Goal: Transaction & Acquisition: Book appointment/travel/reservation

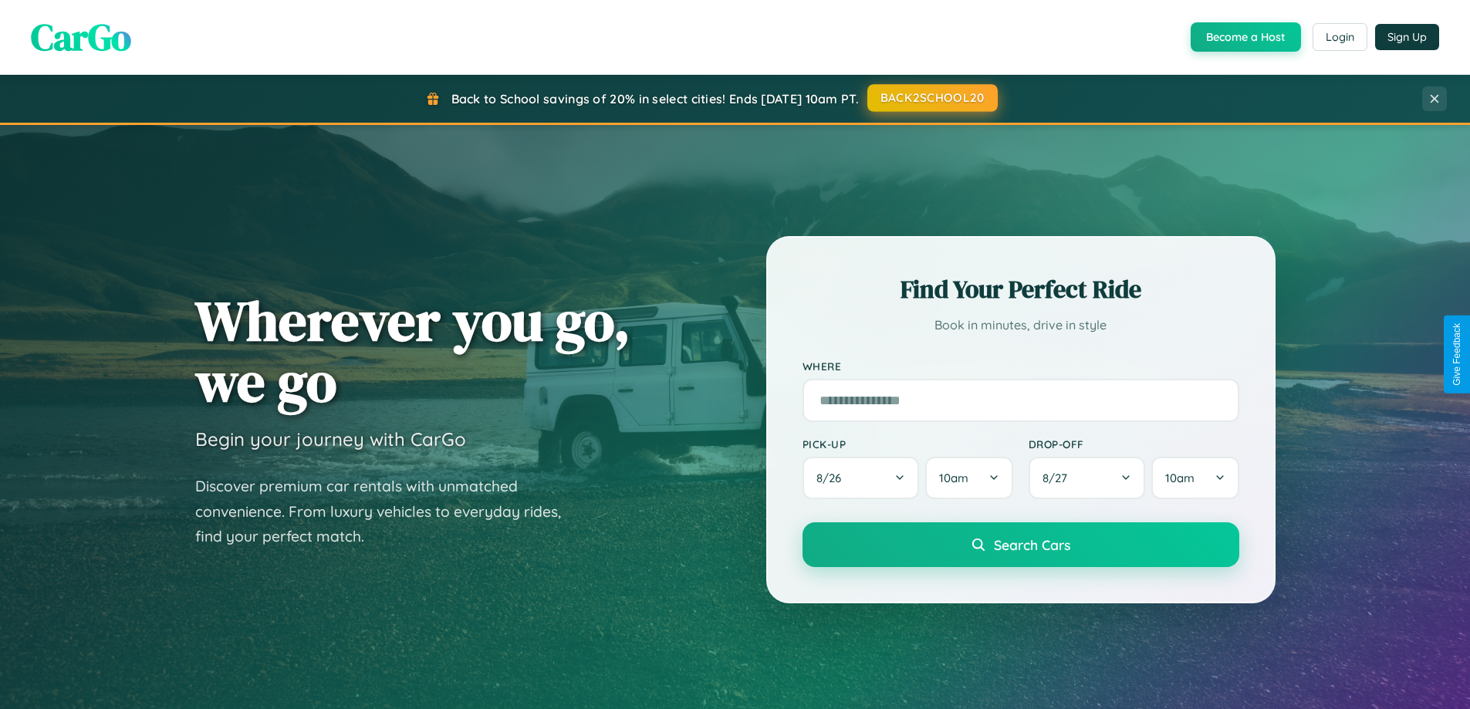
click at [931, 98] on button "BACK2SCHOOL20" at bounding box center [932, 98] width 130 height 28
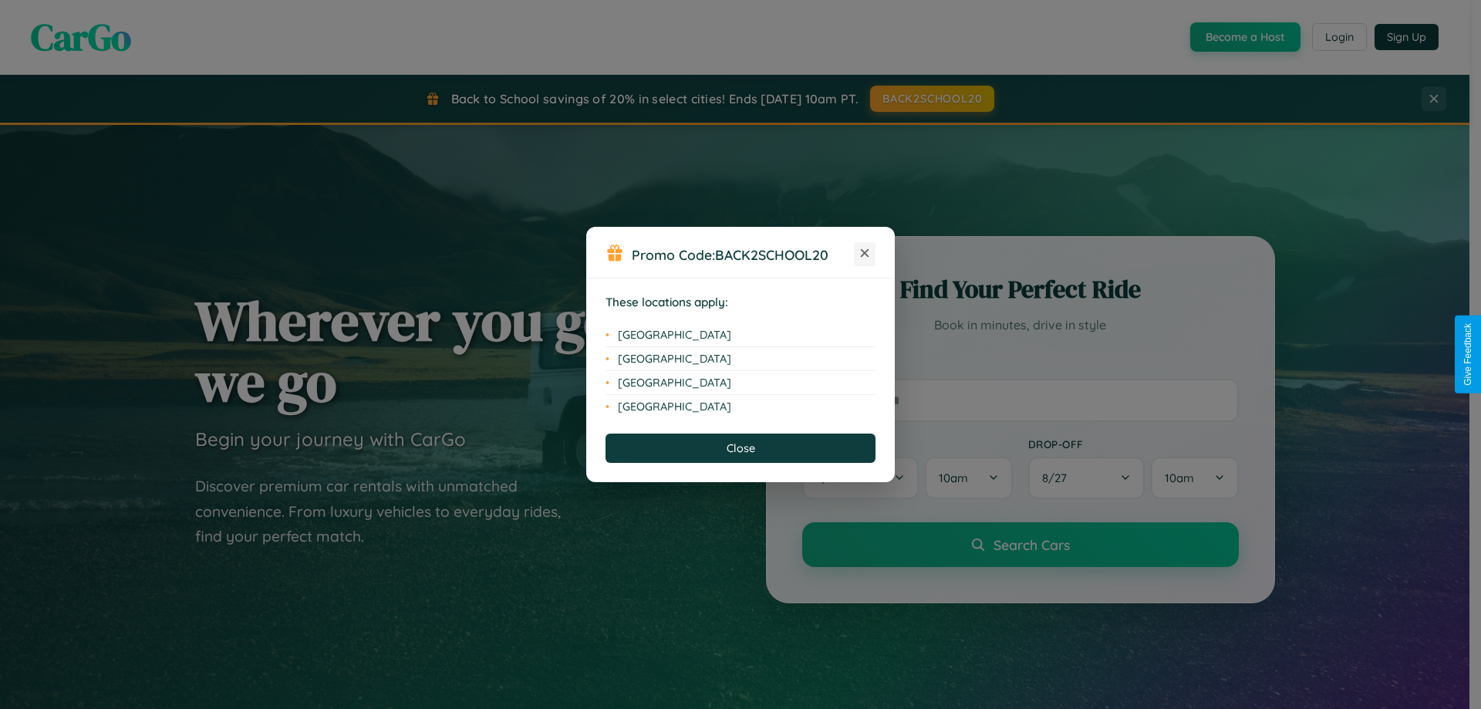
click at [865, 254] on icon at bounding box center [865, 253] width 8 height 8
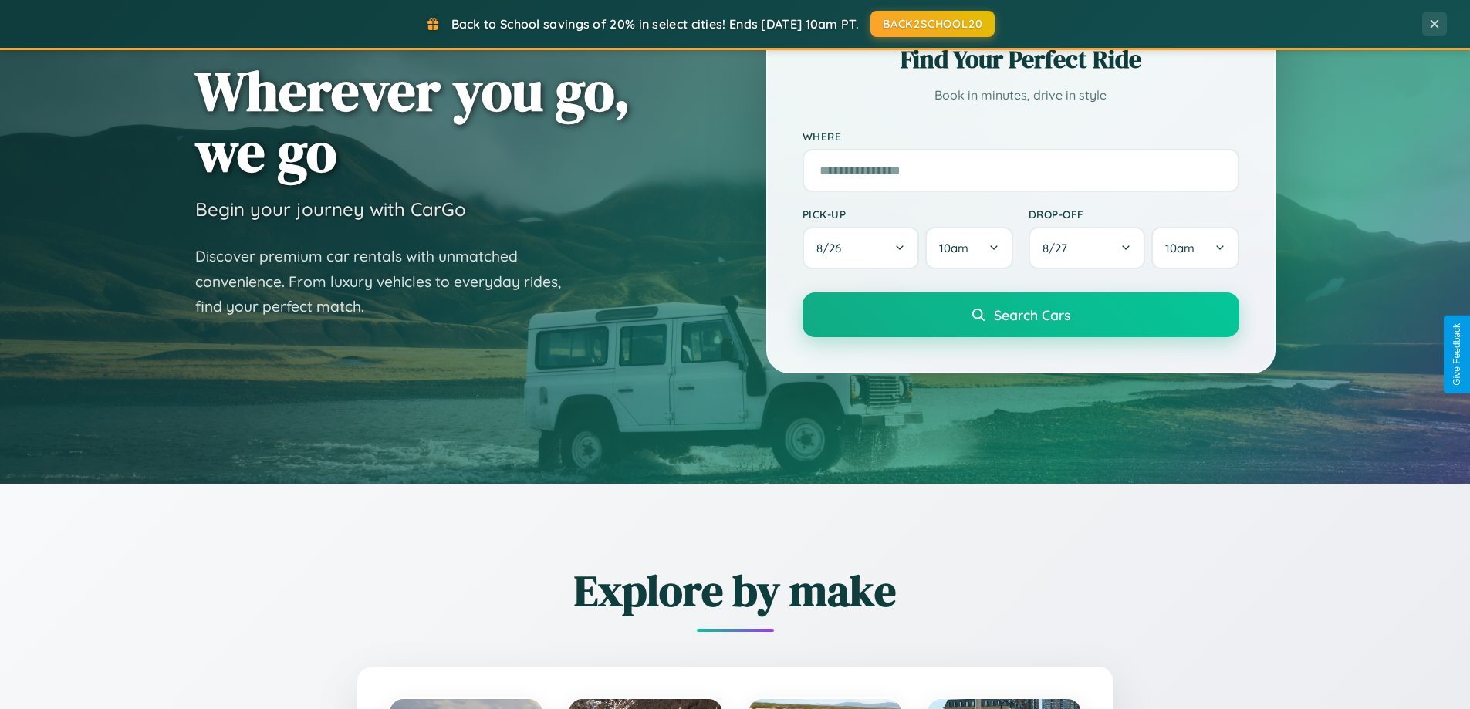
scroll to position [665, 0]
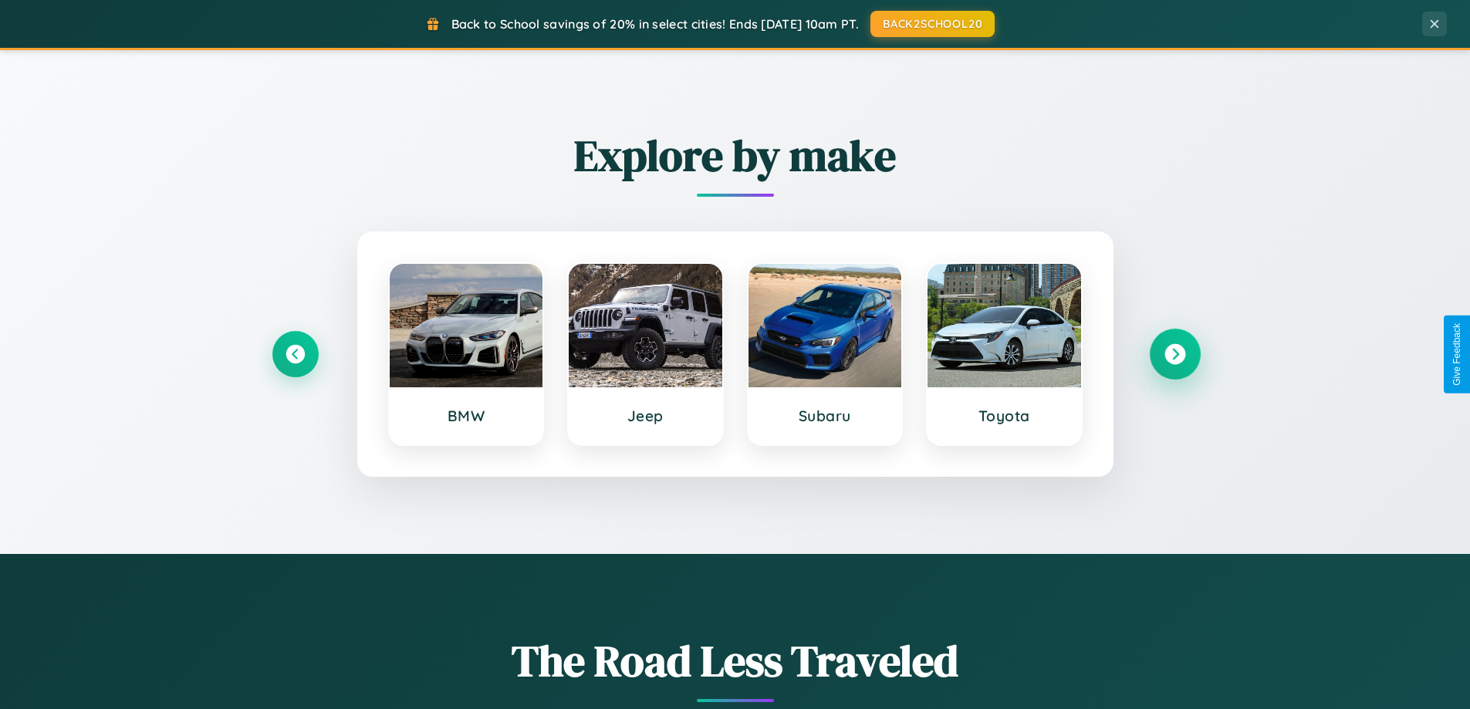
click at [1174, 354] on icon at bounding box center [1174, 354] width 21 height 21
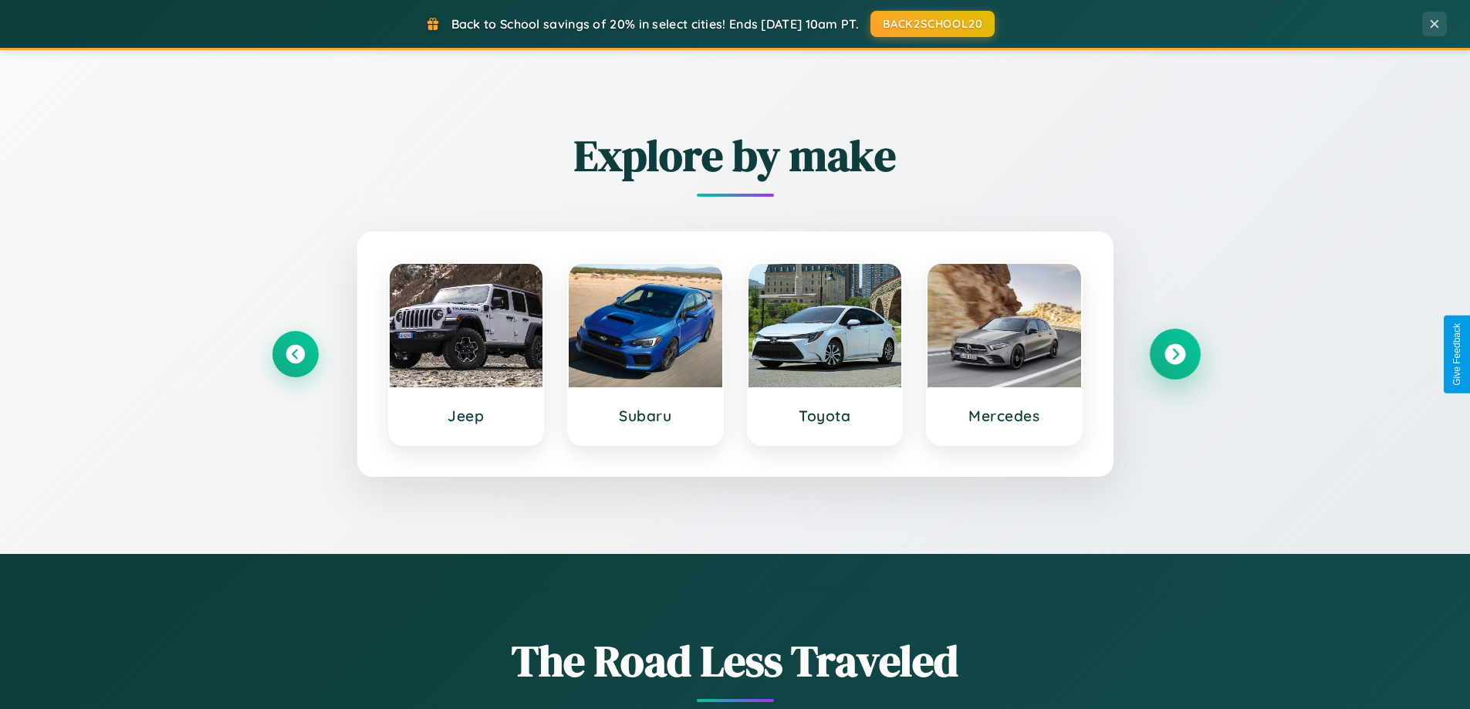
click at [1174, 354] on icon at bounding box center [1174, 354] width 21 height 21
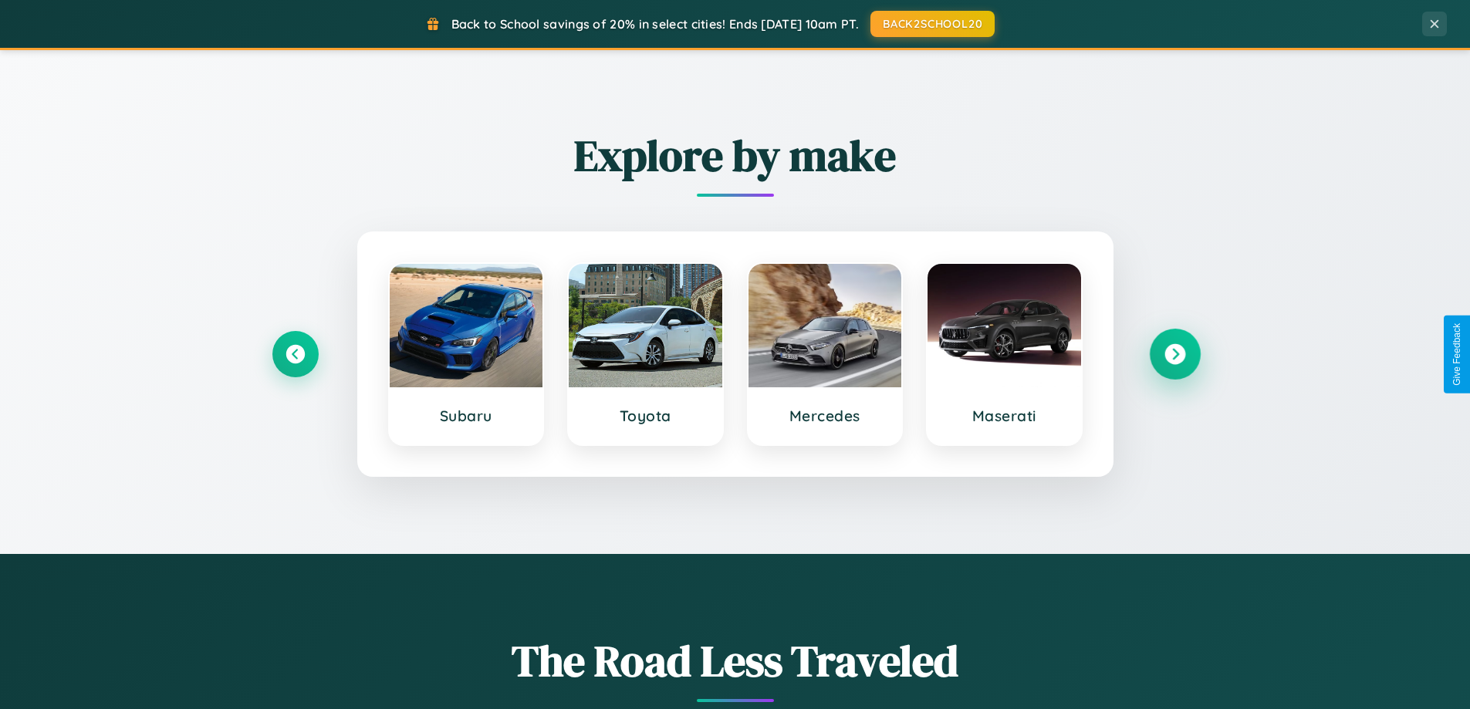
click at [1174, 354] on icon at bounding box center [1174, 354] width 21 height 21
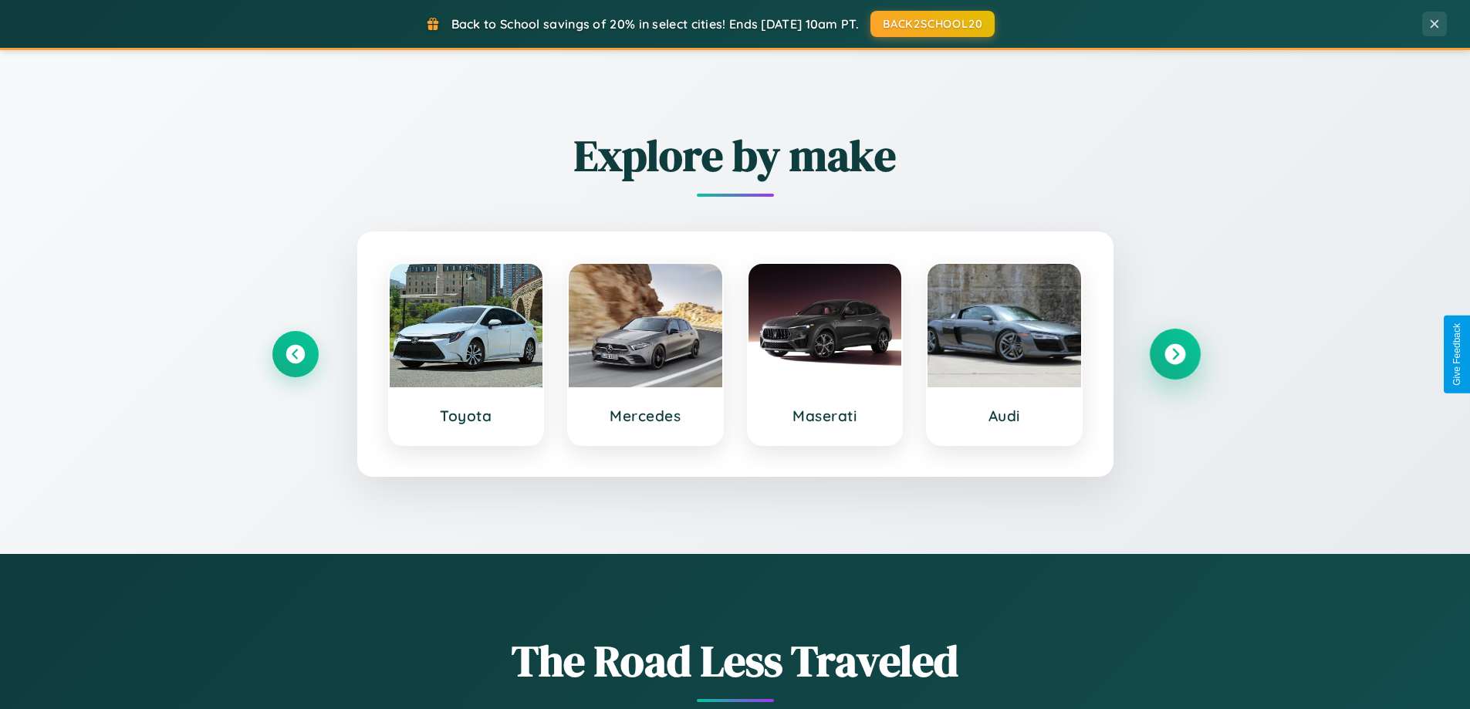
click at [1174, 354] on icon at bounding box center [1174, 354] width 21 height 21
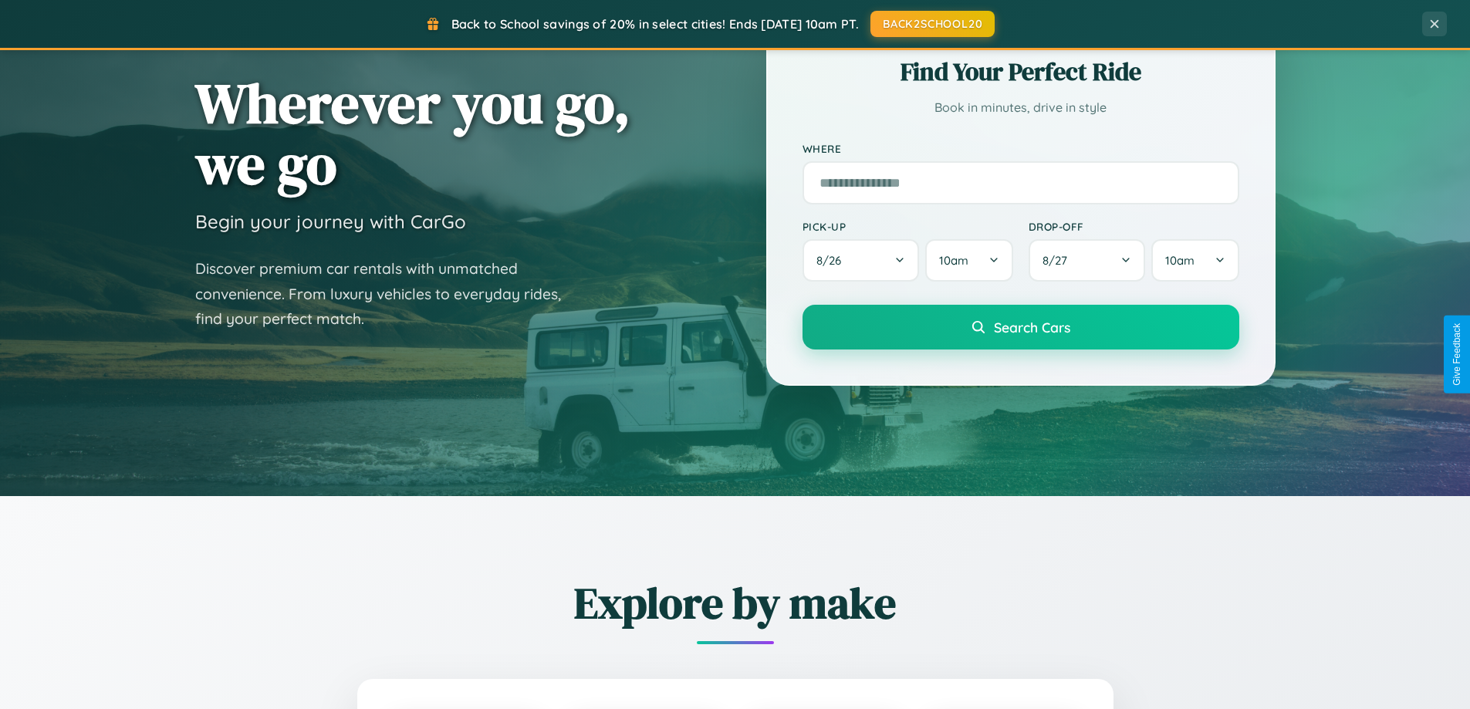
scroll to position [46, 0]
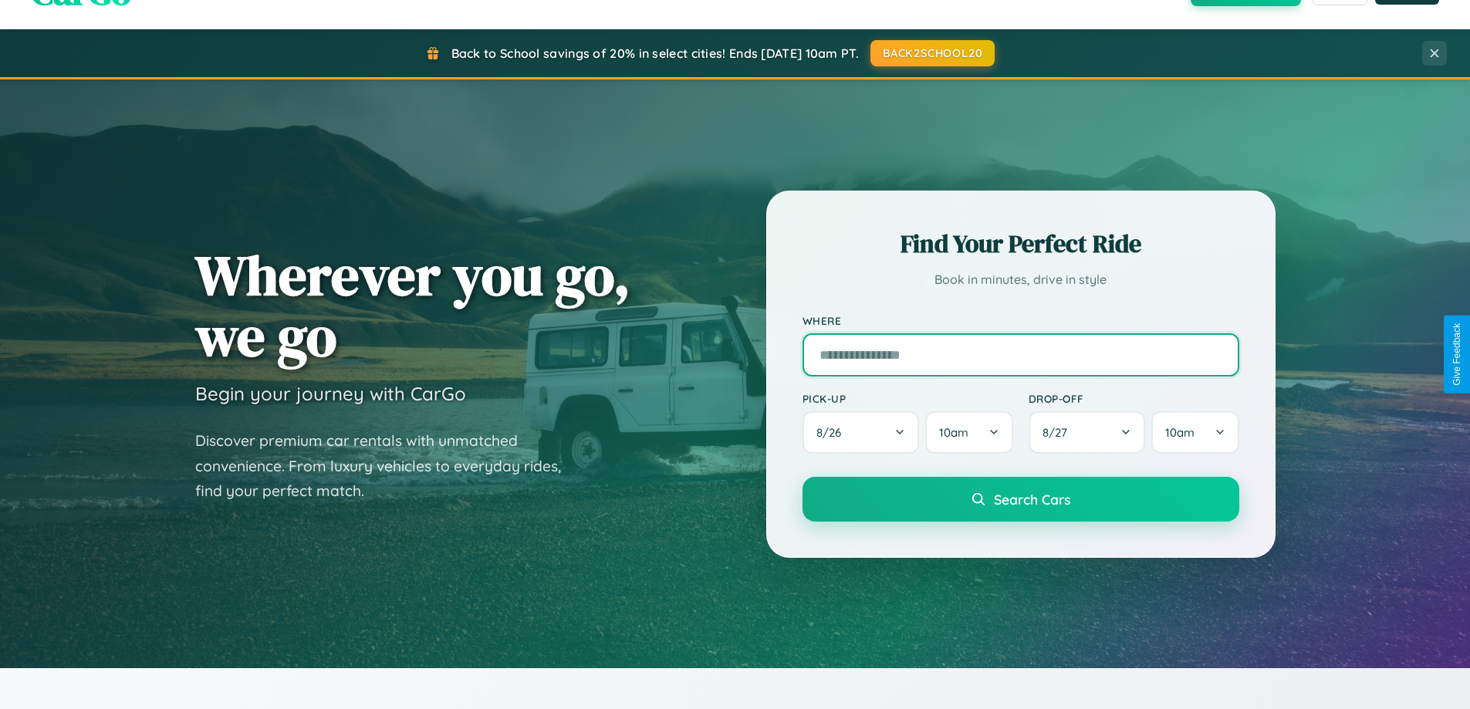
click at [1020, 354] on input "text" at bounding box center [1020, 354] width 437 height 43
type input "**********"
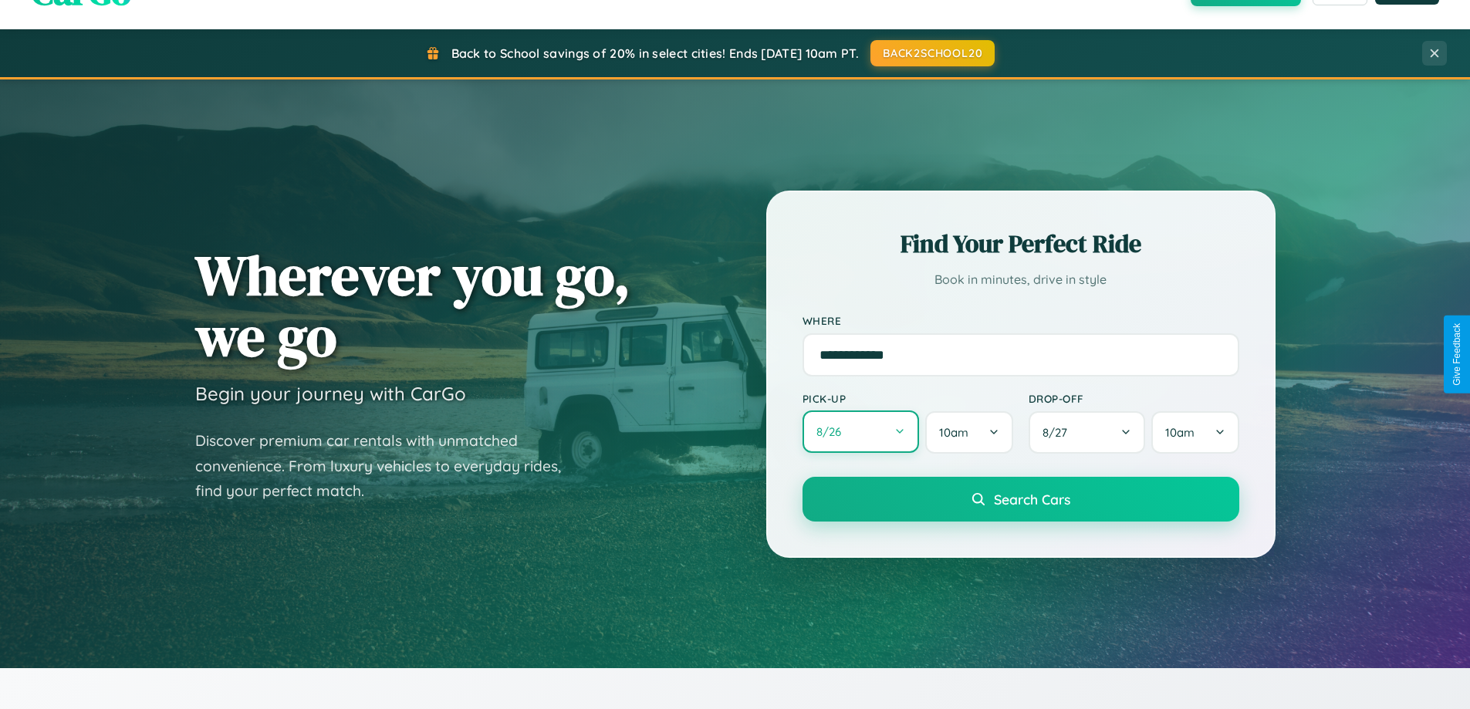
click at [860, 432] on button "8 / 26" at bounding box center [860, 431] width 117 height 42
select select "*"
select select "****"
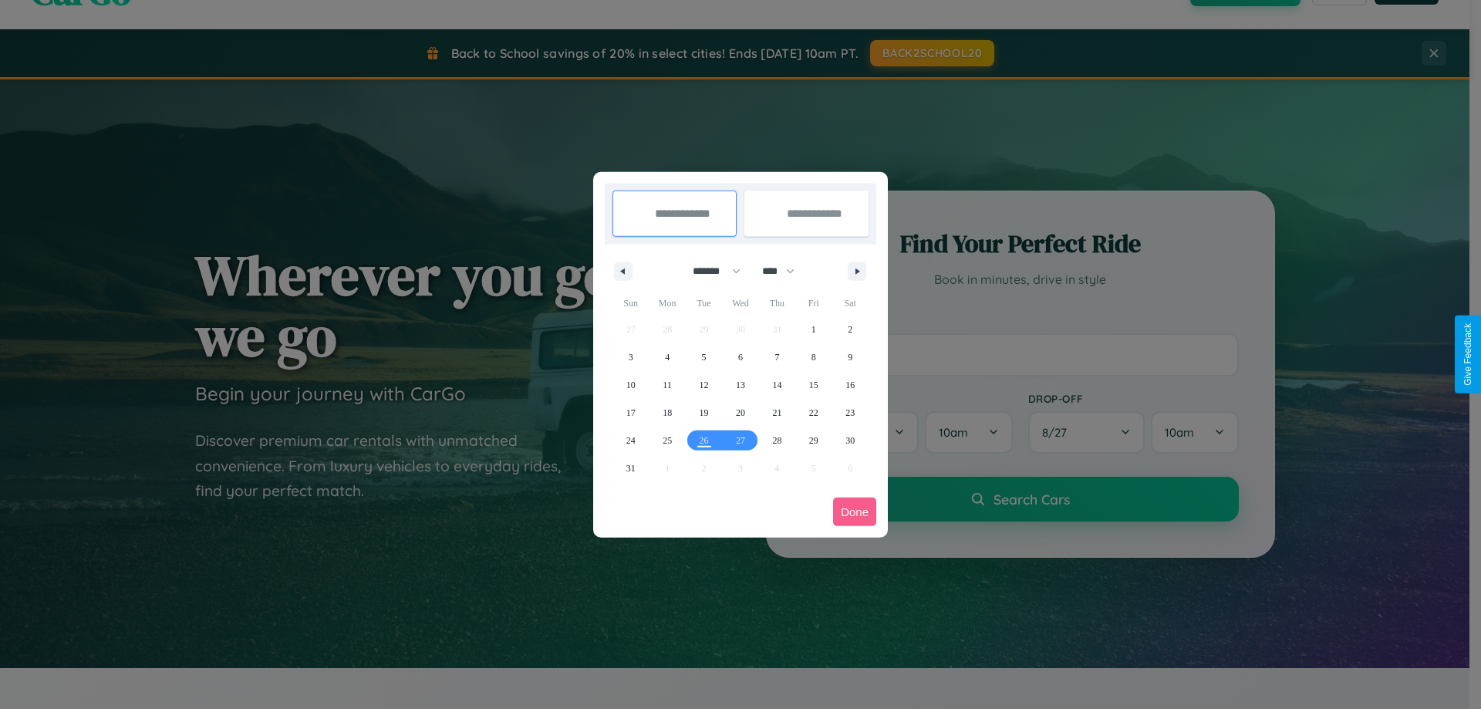
drag, startPoint x: 710, startPoint y: 271, endPoint x: 741, endPoint y: 309, distance: 49.4
click at [710, 271] on select "******* ******** ***** ***** *** **** **** ****** ********* ******* ******** **…" at bounding box center [714, 270] width 66 height 25
select select "*"
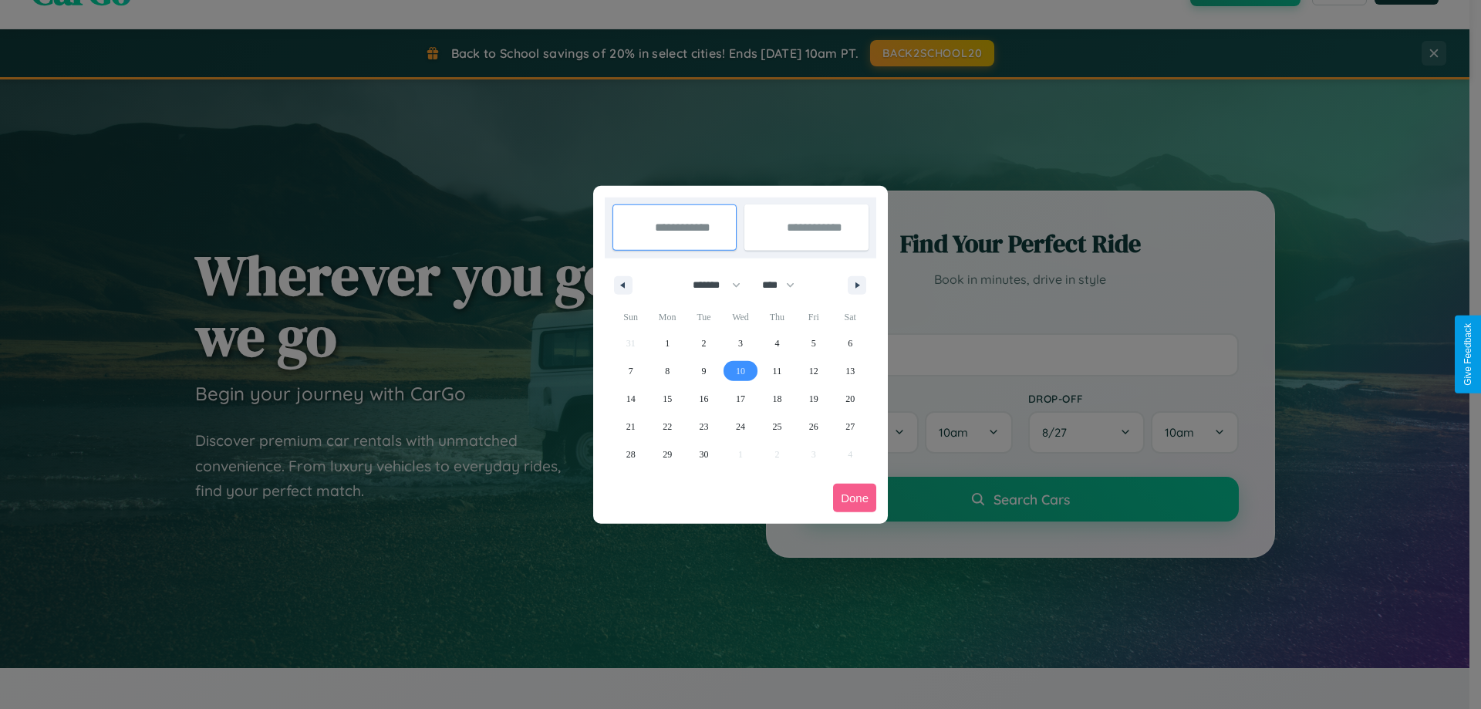
click at [740, 370] on span "10" at bounding box center [740, 371] width 9 height 28
type input "**********"
click at [813, 370] on span "12" at bounding box center [813, 371] width 9 height 28
type input "**********"
click at [855, 498] on button "Done" at bounding box center [854, 498] width 43 height 29
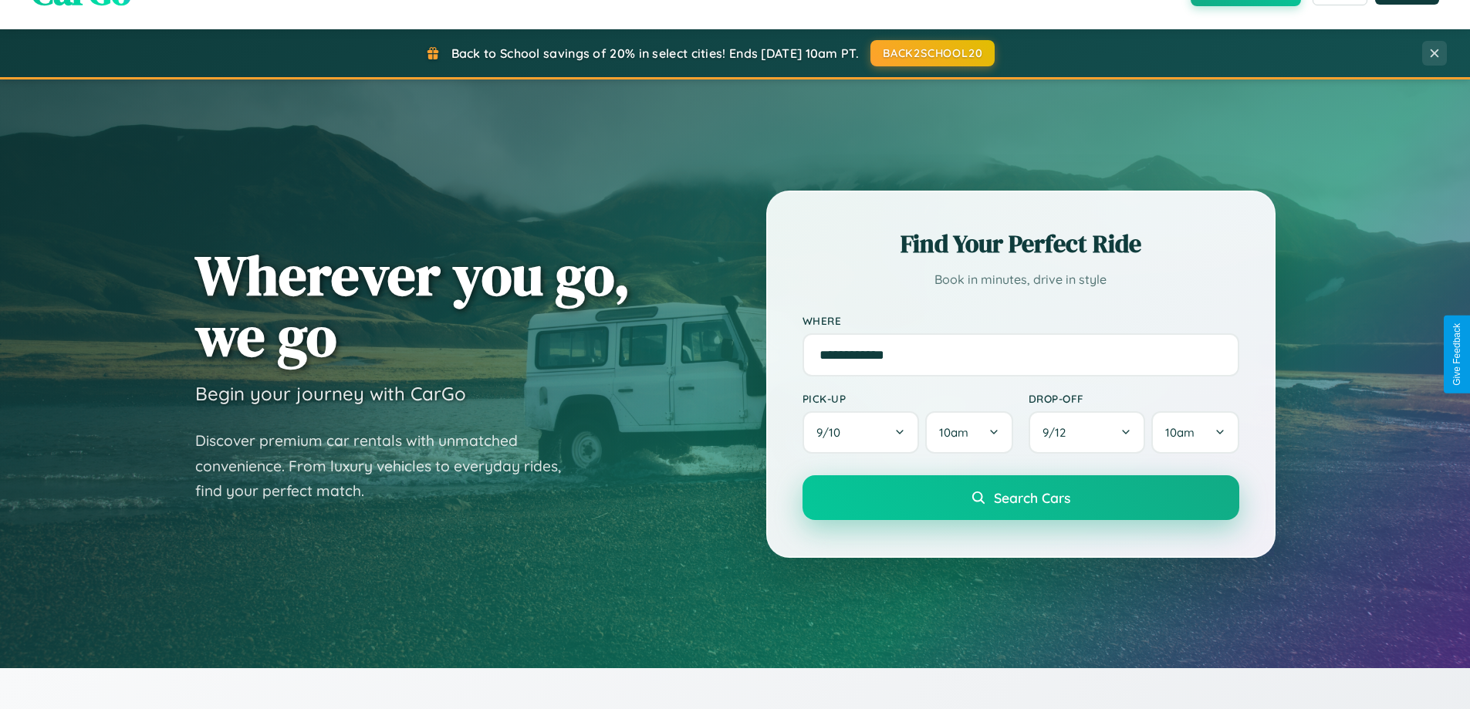
click at [1020, 498] on span "Search Cars" at bounding box center [1032, 497] width 76 height 17
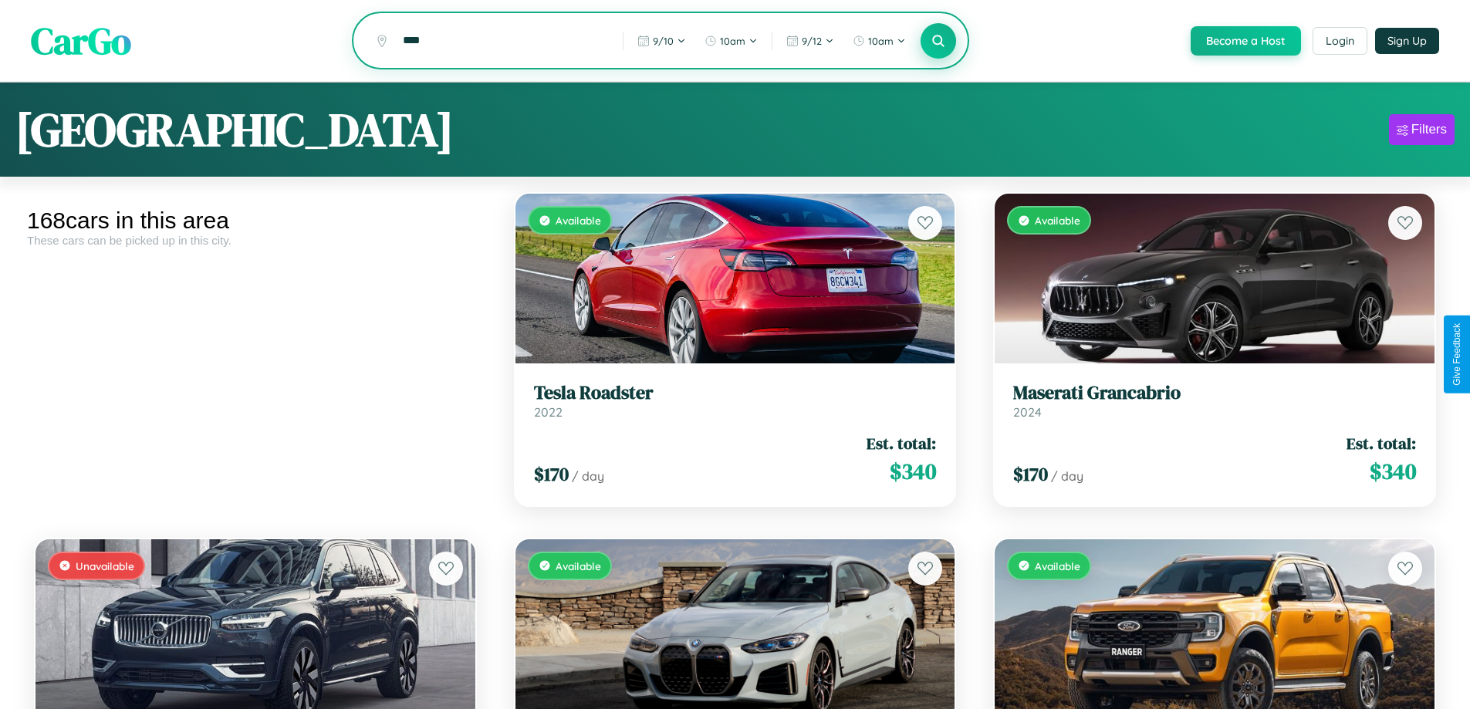
click at [937, 42] on icon at bounding box center [938, 40] width 15 height 15
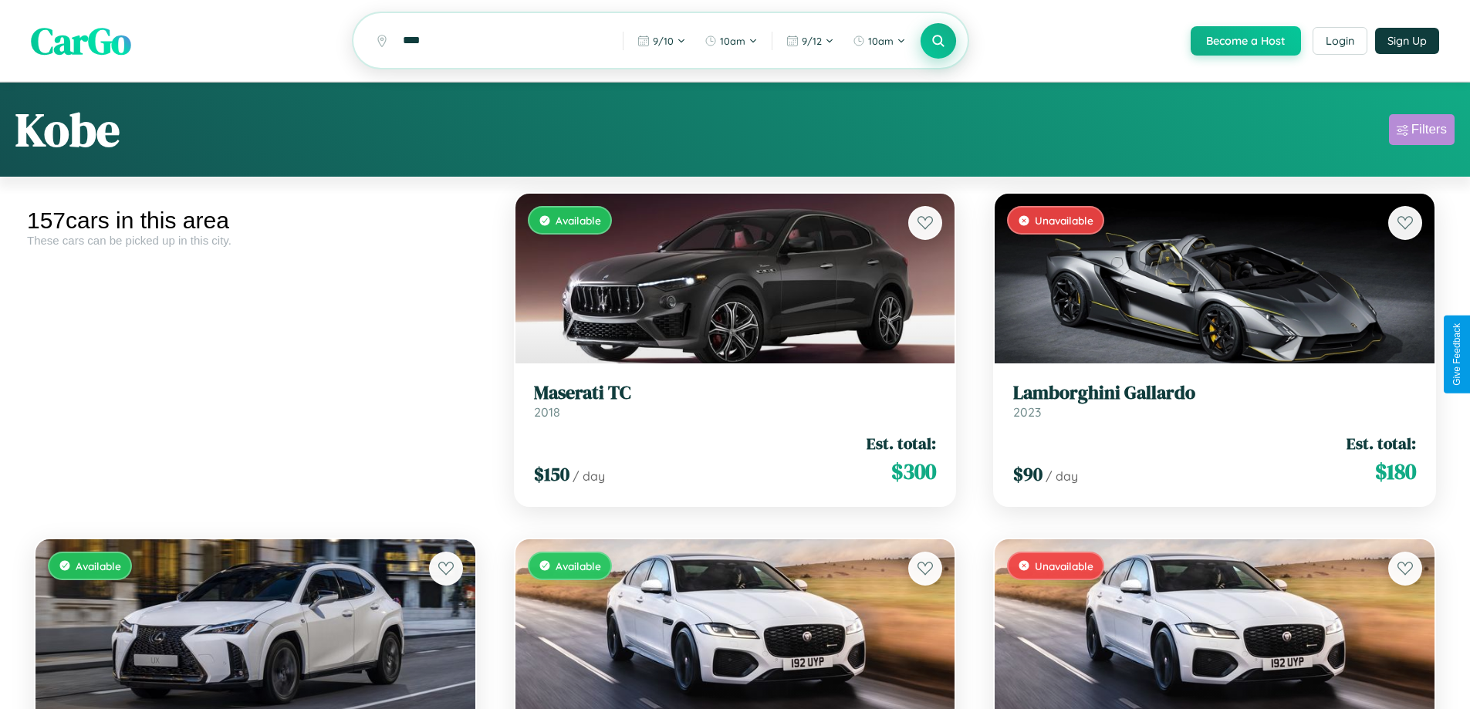
click at [1421, 132] on div "Filters" at bounding box center [1428, 129] width 35 height 15
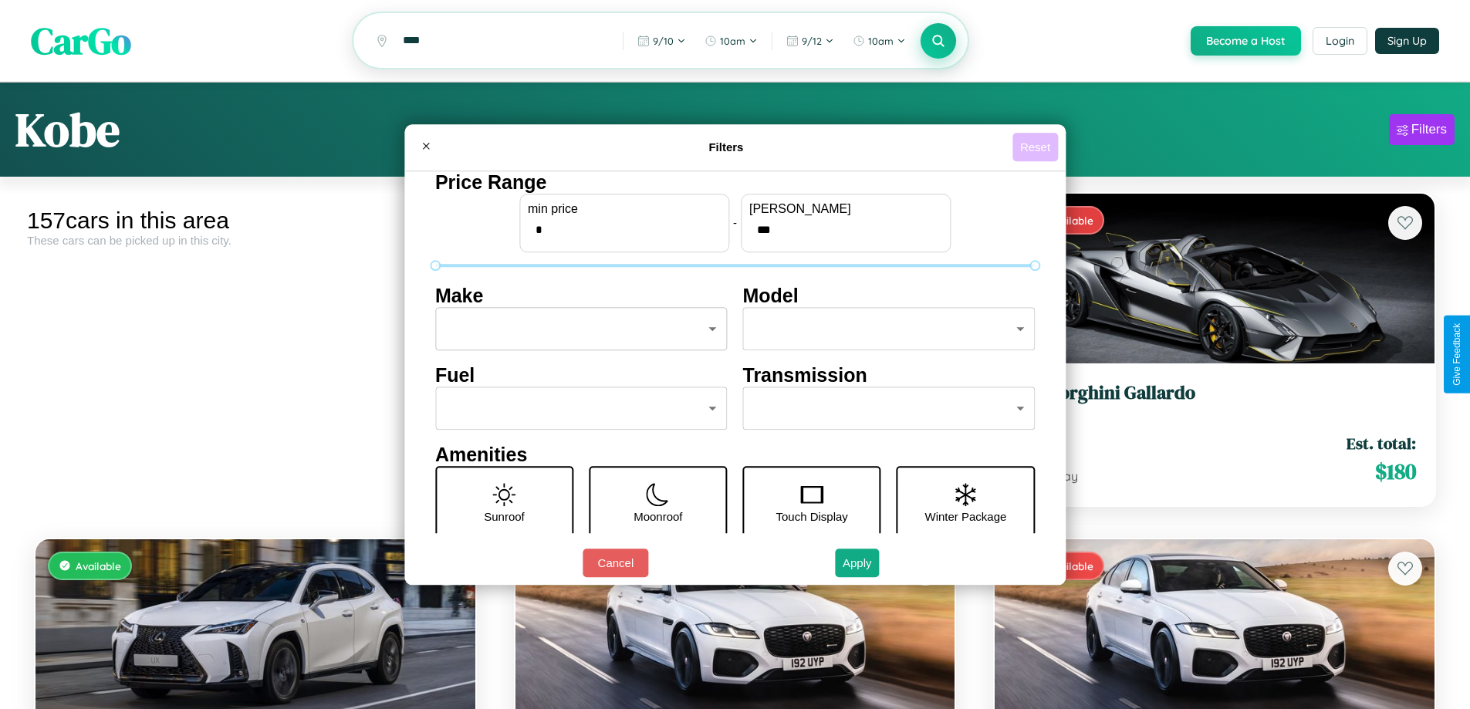
click at [1037, 147] on button "Reset" at bounding box center [1035, 147] width 46 height 29
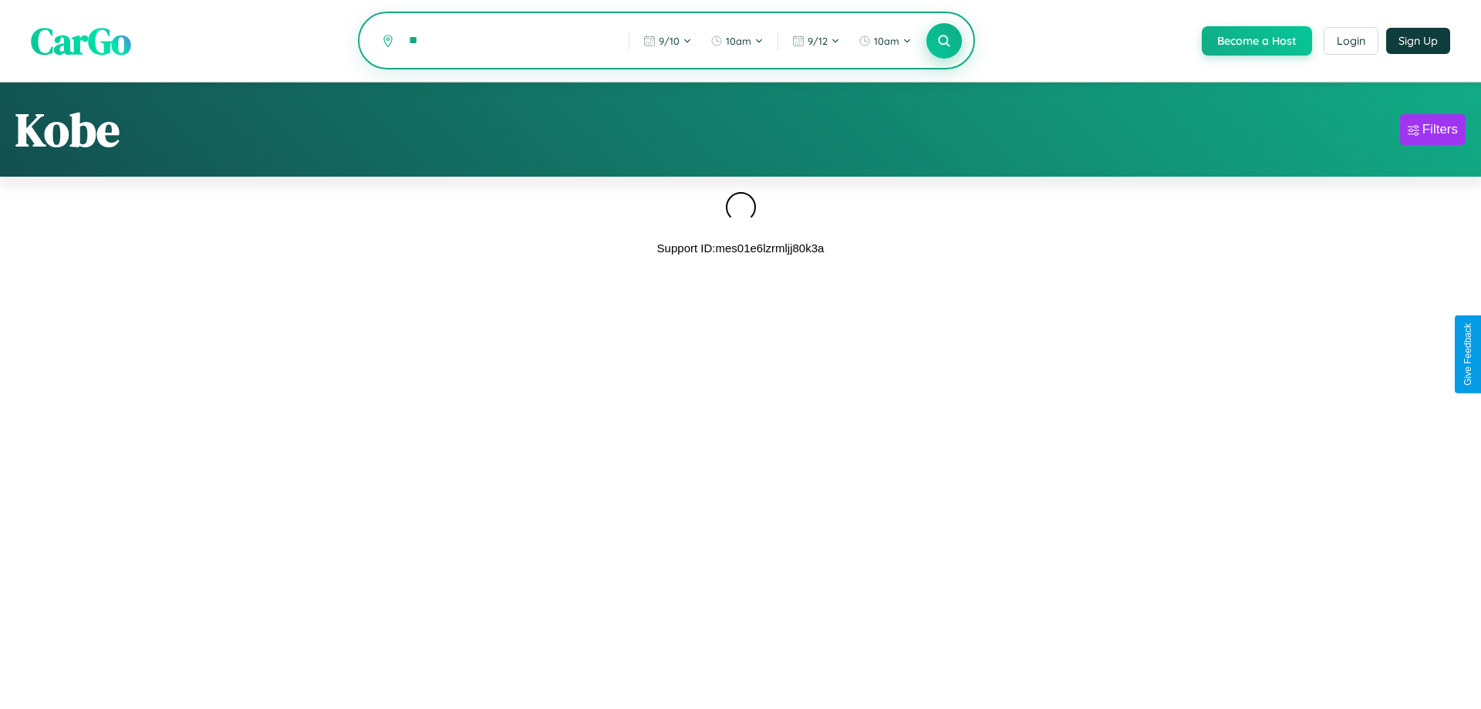
type input "*"
type input "******"
click at [943, 42] on icon at bounding box center [944, 40] width 15 height 15
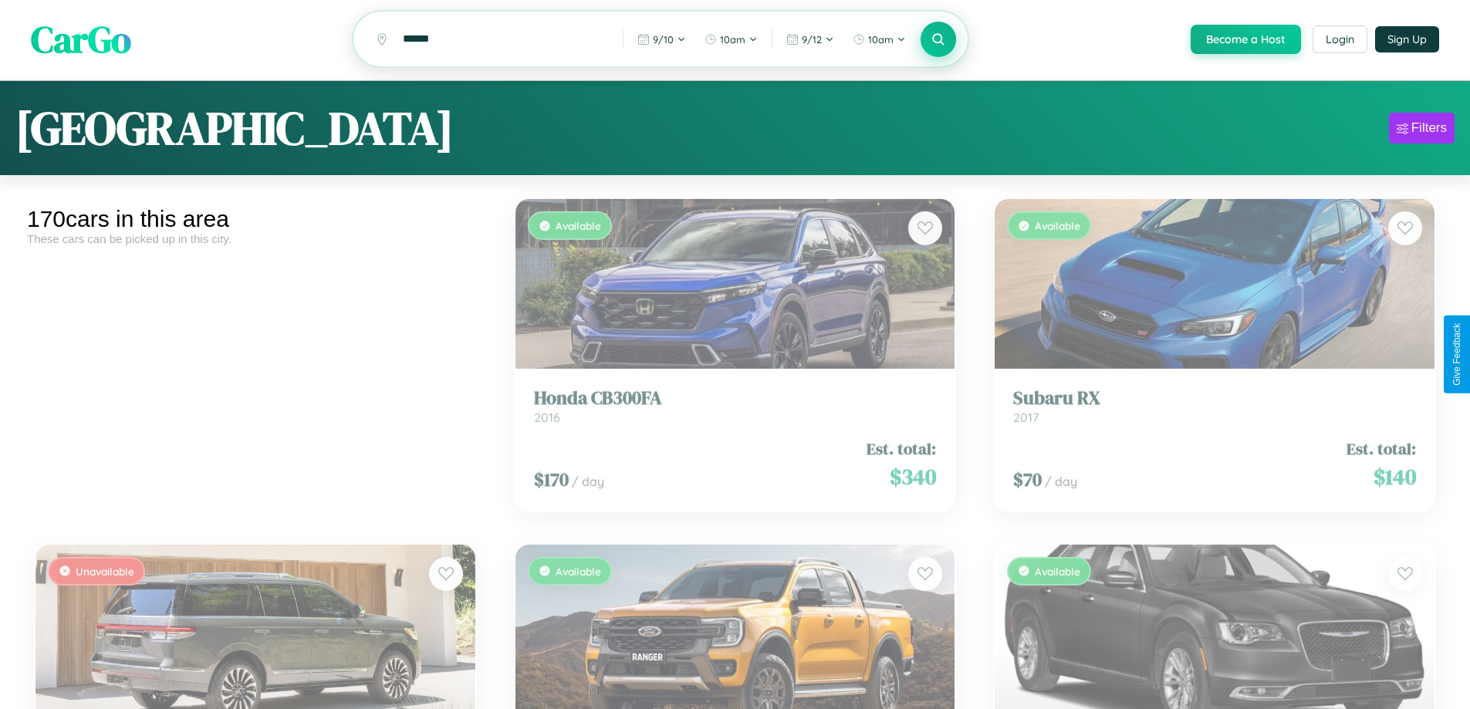
scroll to position [6436, 0]
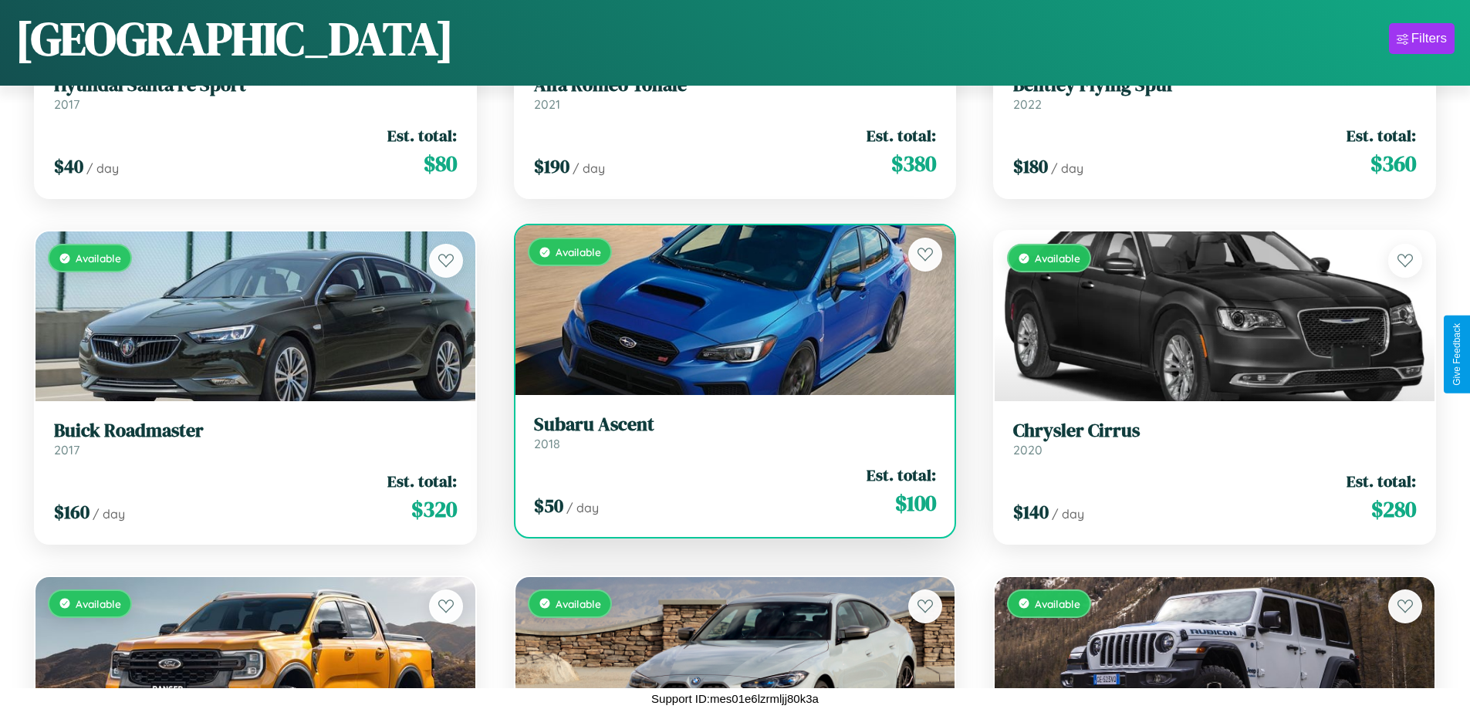
click at [728, 433] on h3 "Subaru Ascent" at bounding box center [735, 425] width 403 height 22
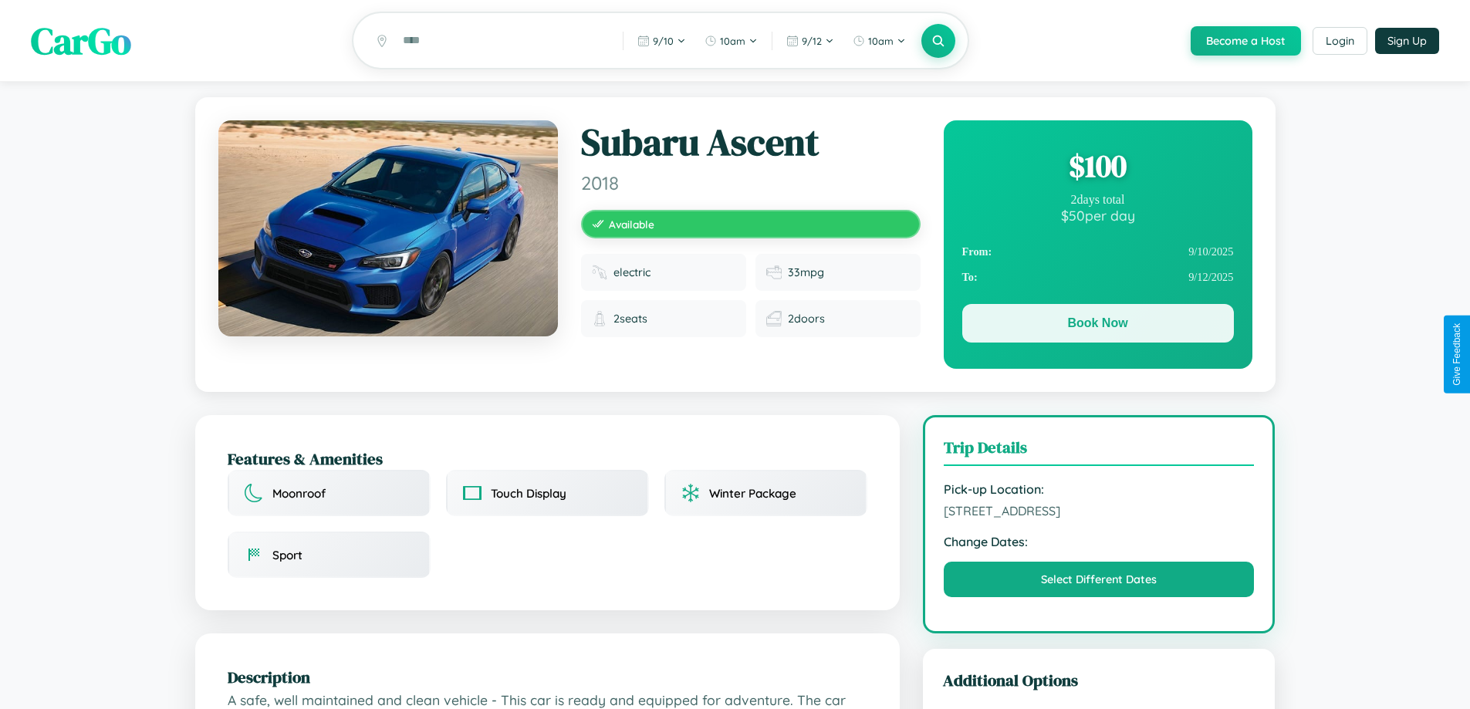
click at [1097, 326] on button "Book Now" at bounding box center [1098, 323] width 272 height 39
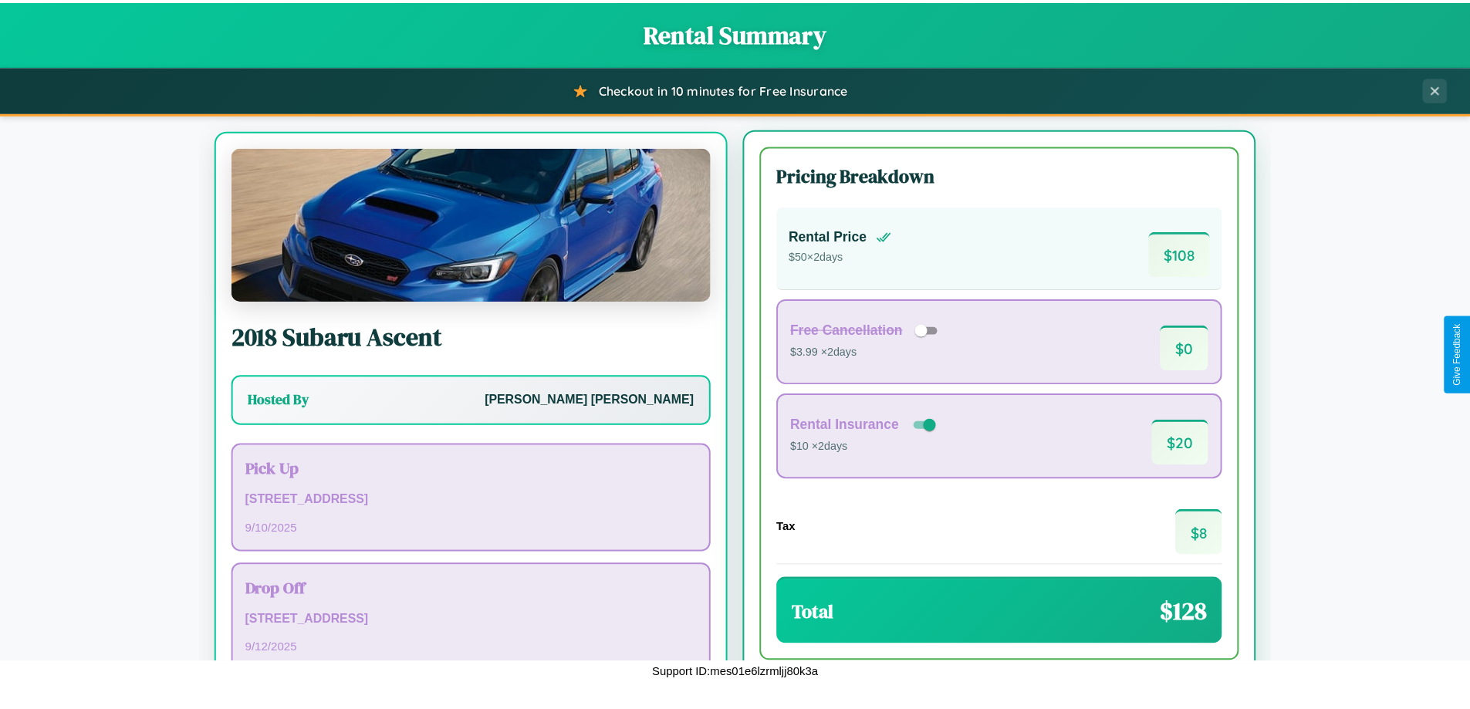
scroll to position [72, 0]
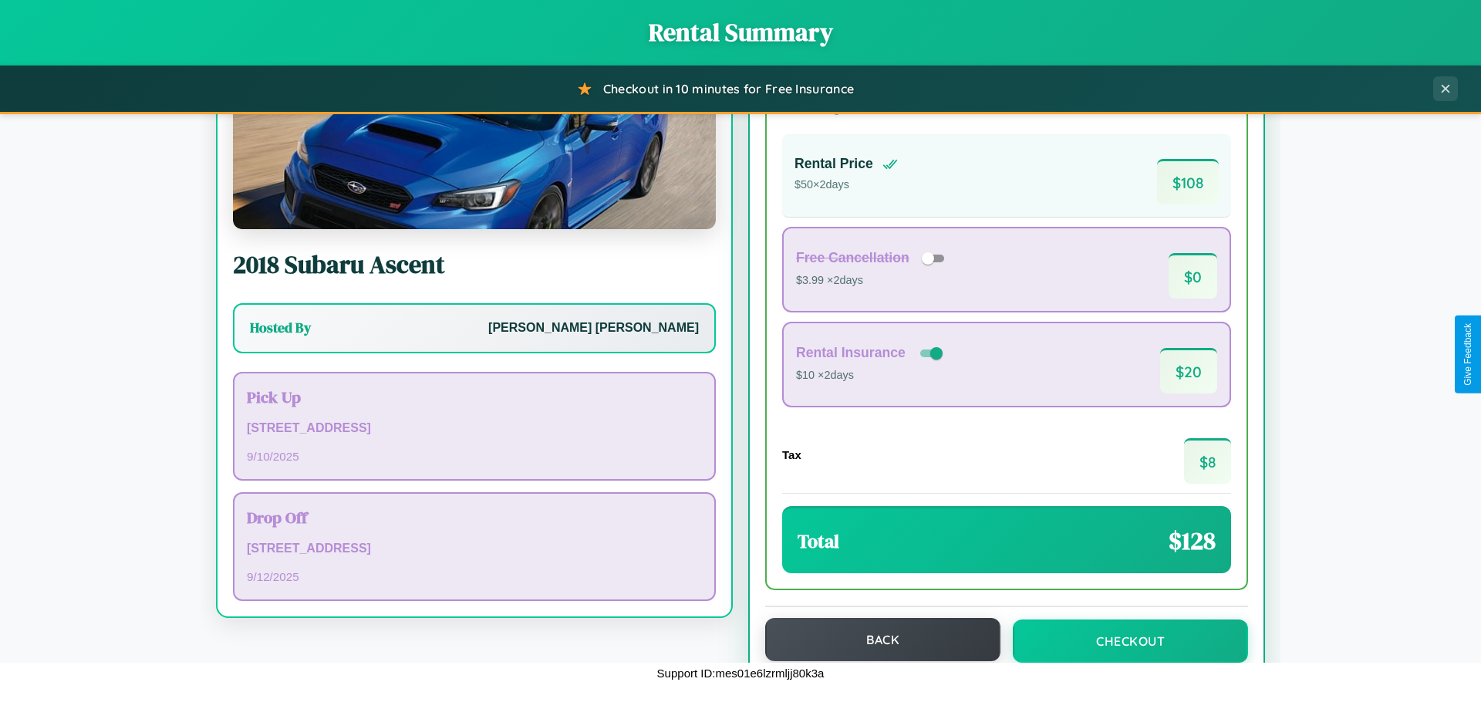
click at [876, 640] on button "Back" at bounding box center [882, 639] width 235 height 43
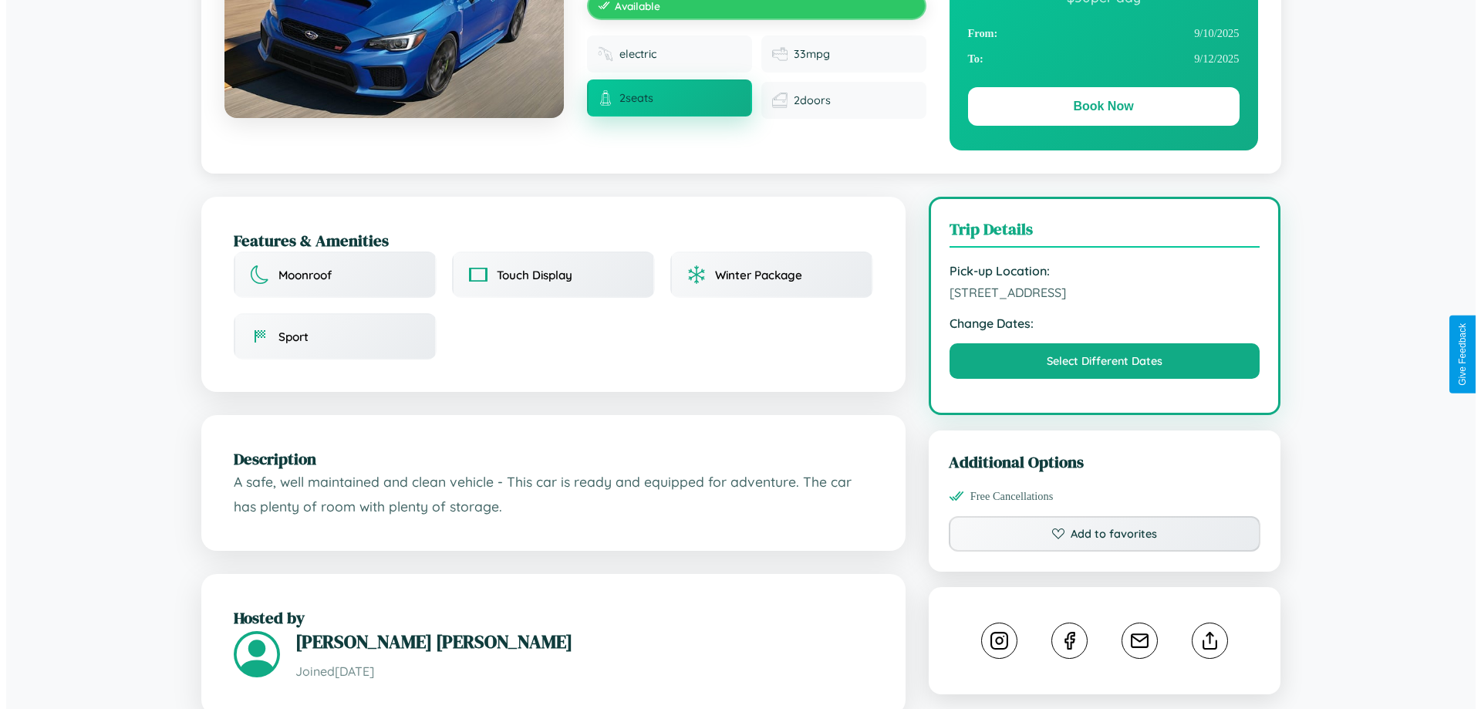
scroll to position [400, 0]
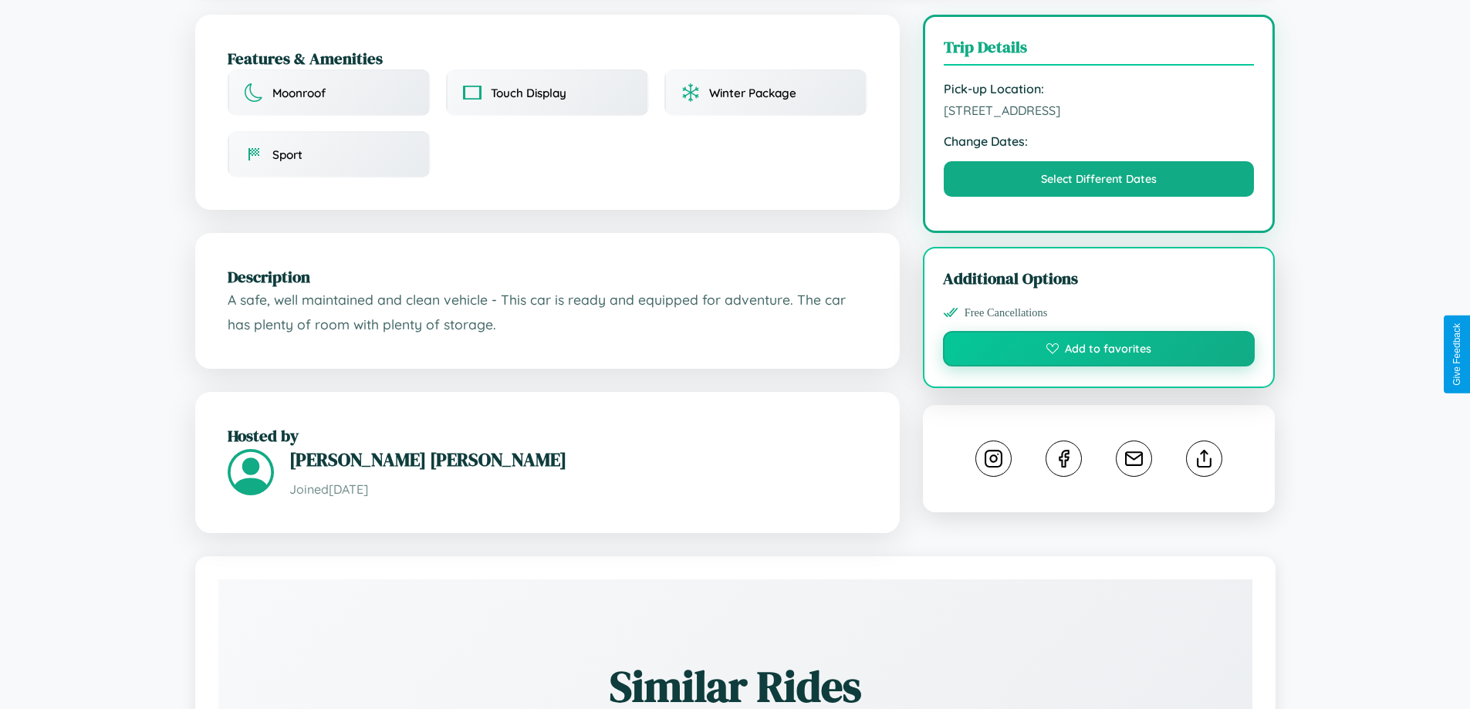
click at [1099, 352] on button "Add to favorites" at bounding box center [1099, 348] width 312 height 35
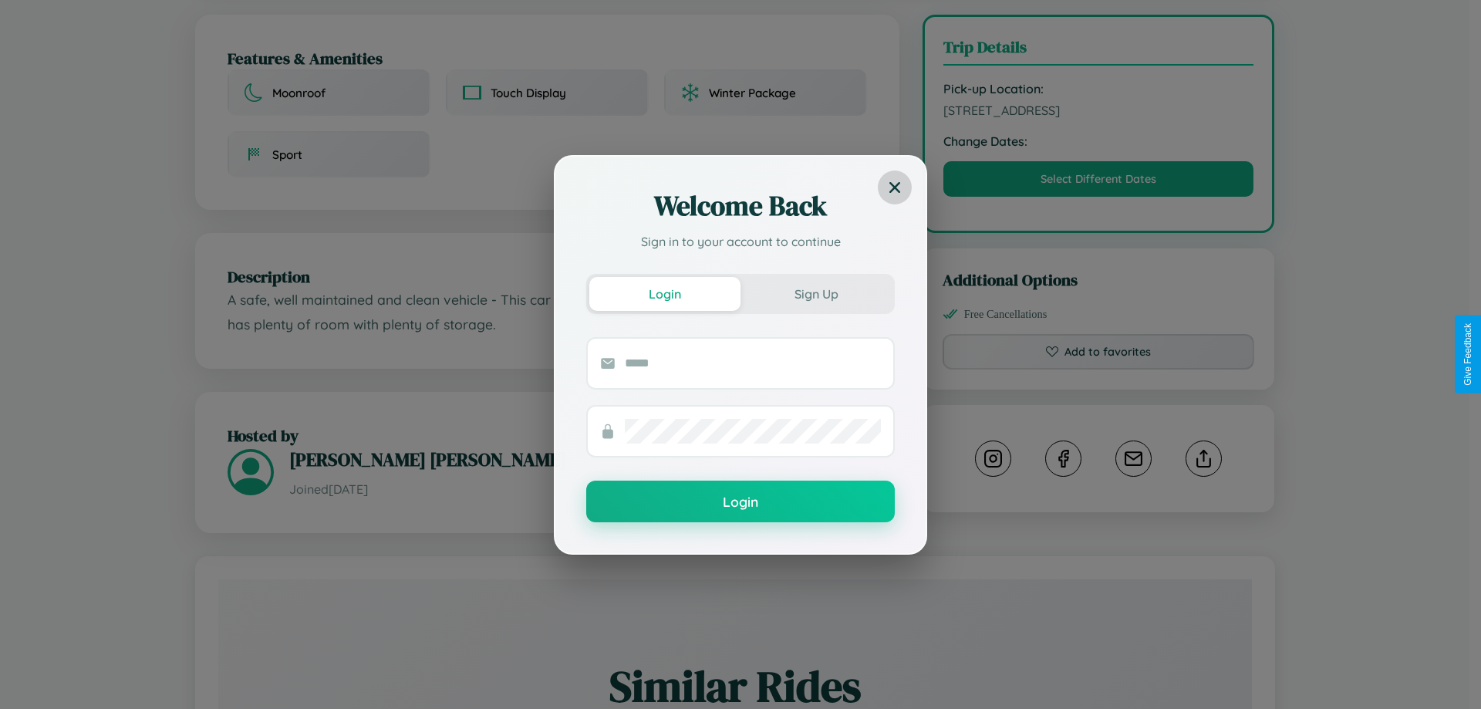
click at [895, 187] on icon at bounding box center [895, 186] width 11 height 11
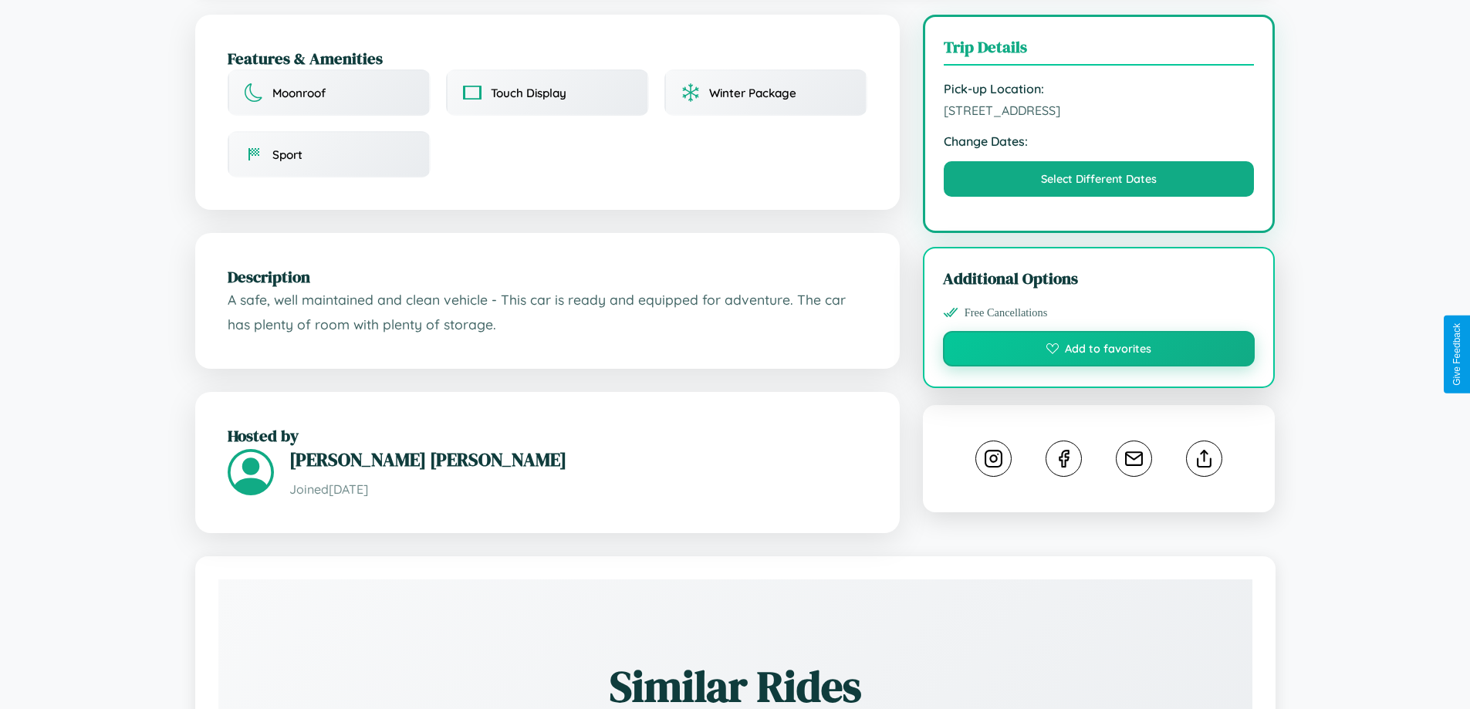
click at [1099, 351] on button "Add to favorites" at bounding box center [1099, 348] width 312 height 35
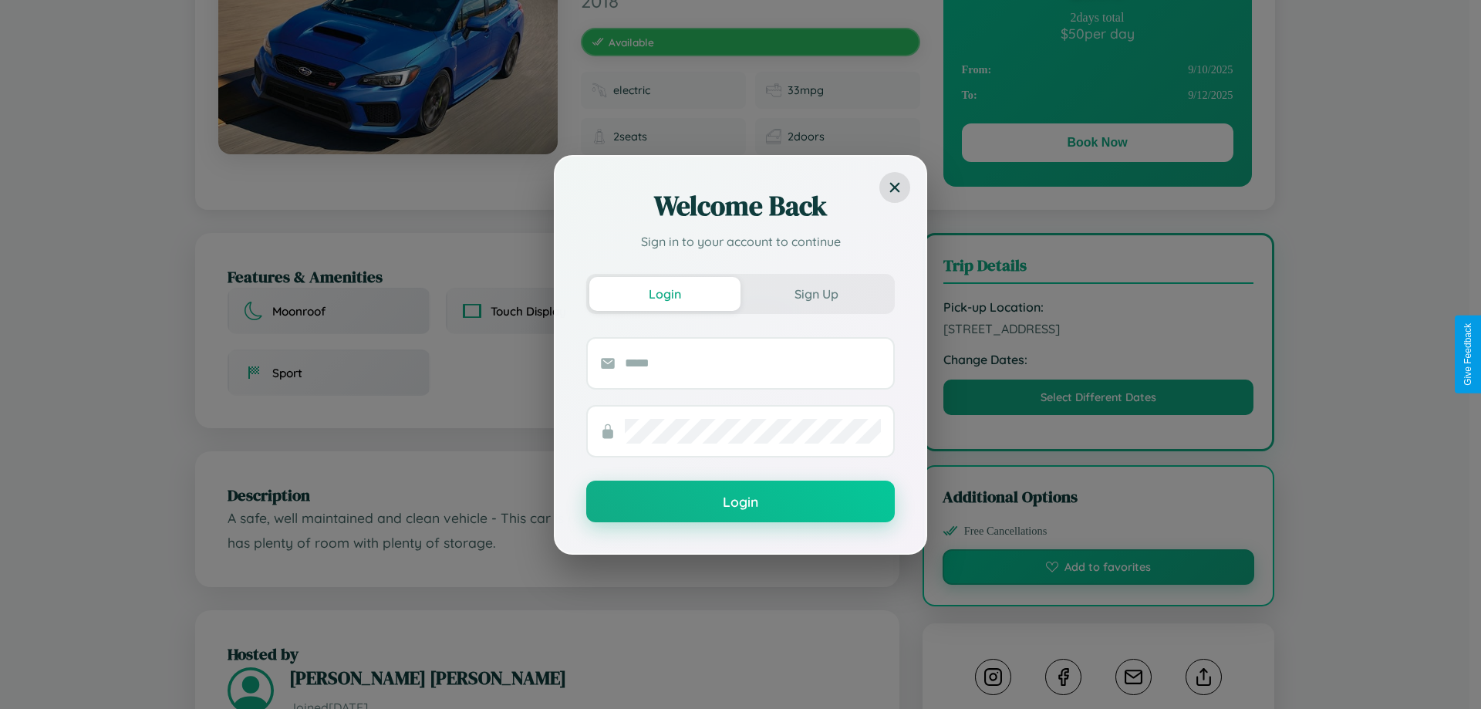
scroll to position [0, 0]
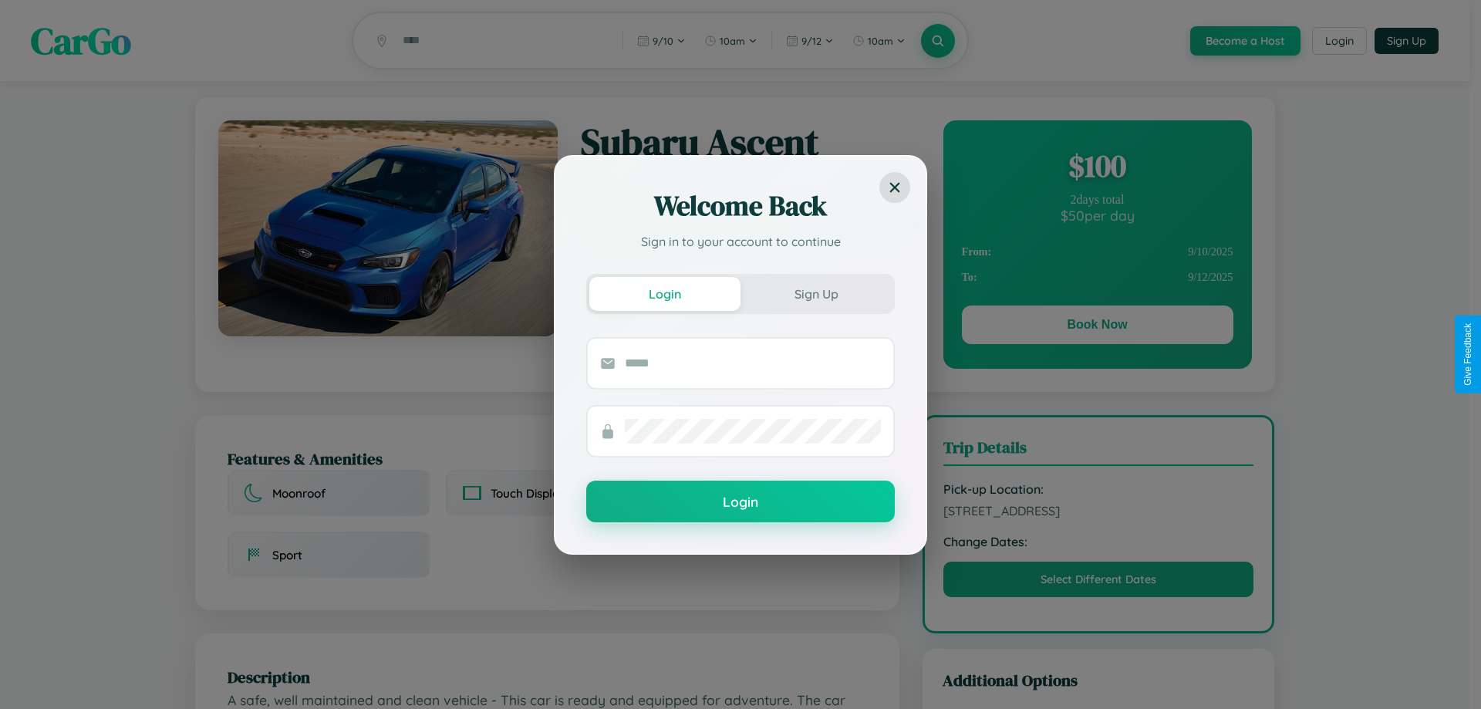
click at [1097, 327] on div "Welcome Back Sign in to your account to continue Login Sign Up Login" at bounding box center [740, 354] width 1481 height 709
